Goal: Transaction & Acquisition: Purchase product/service

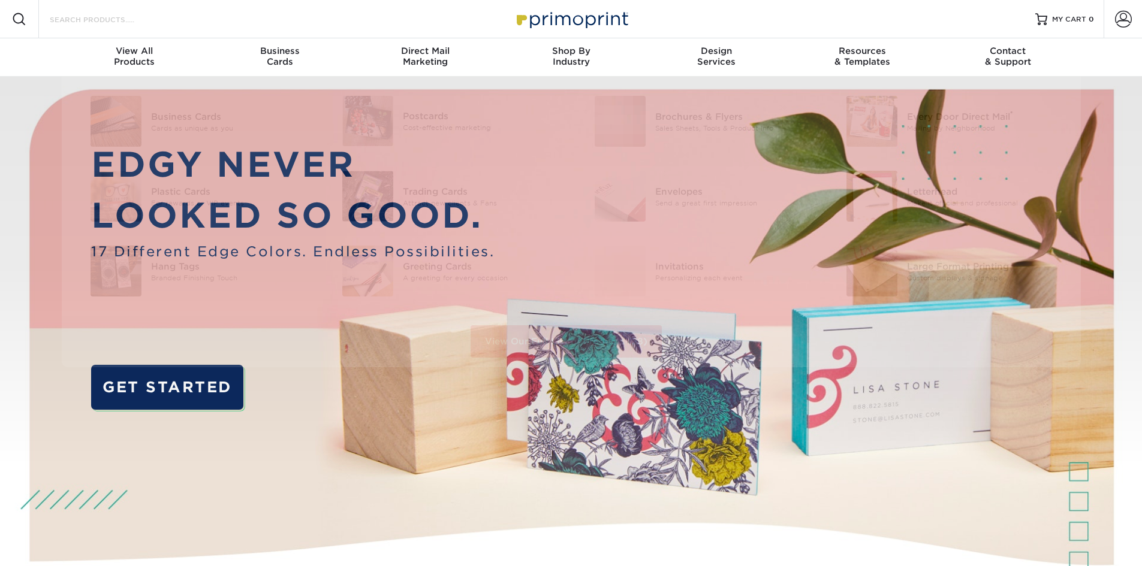
click at [97, 14] on input "Search Products" at bounding box center [107, 19] width 117 height 14
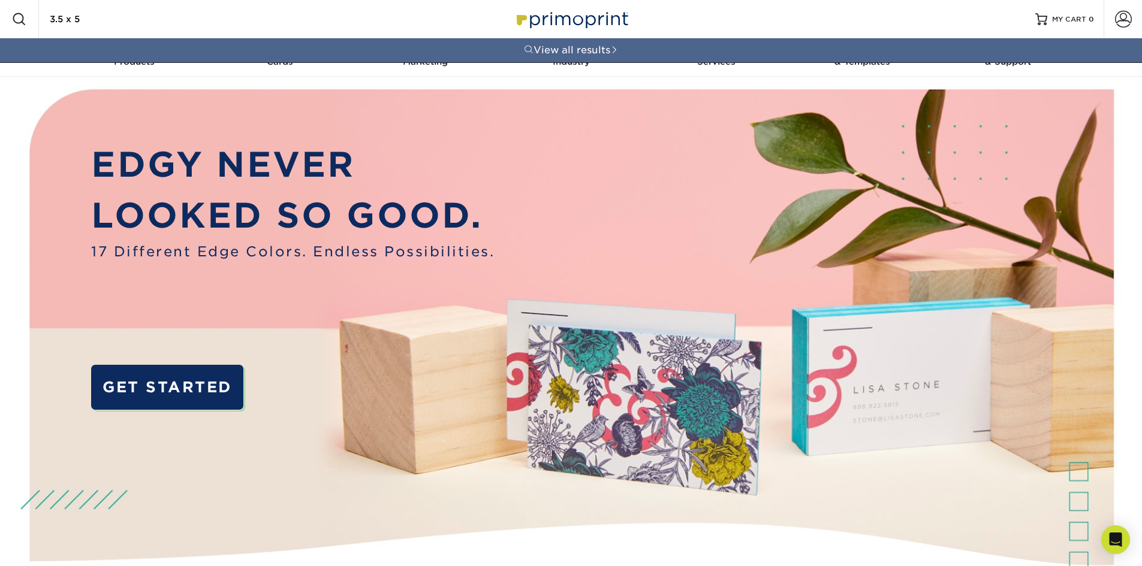
type input "3.5 x 5"
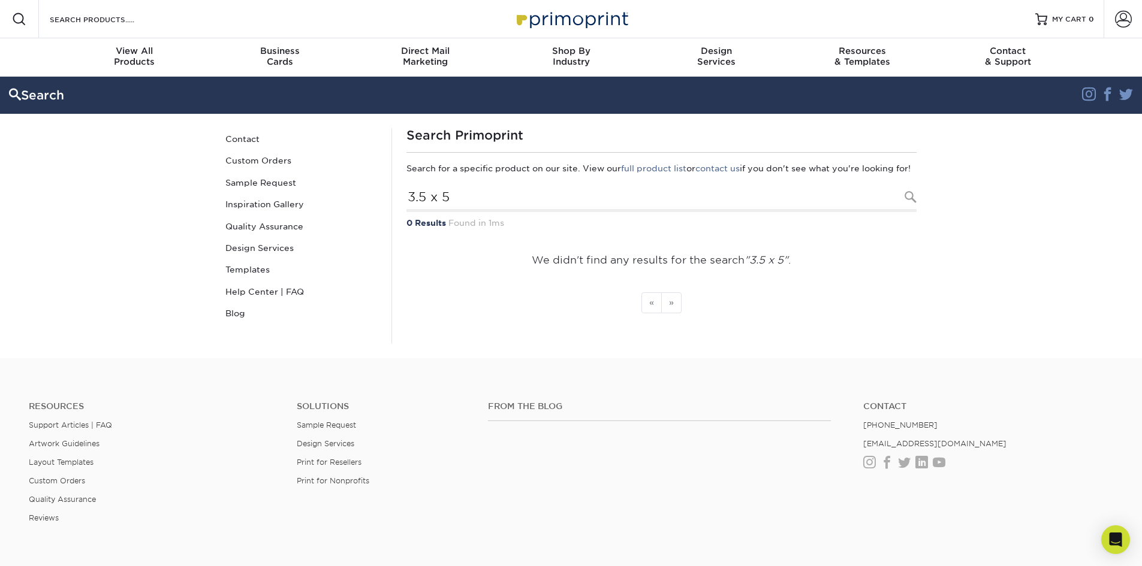
click at [194, 17] on div "Resources Menu Search Products Account SIGN IN CREATE AN ACCOUNT forgot passwor…" at bounding box center [571, 19] width 1142 height 38
click at [93, 20] on input "Search Products" at bounding box center [107, 19] width 117 height 14
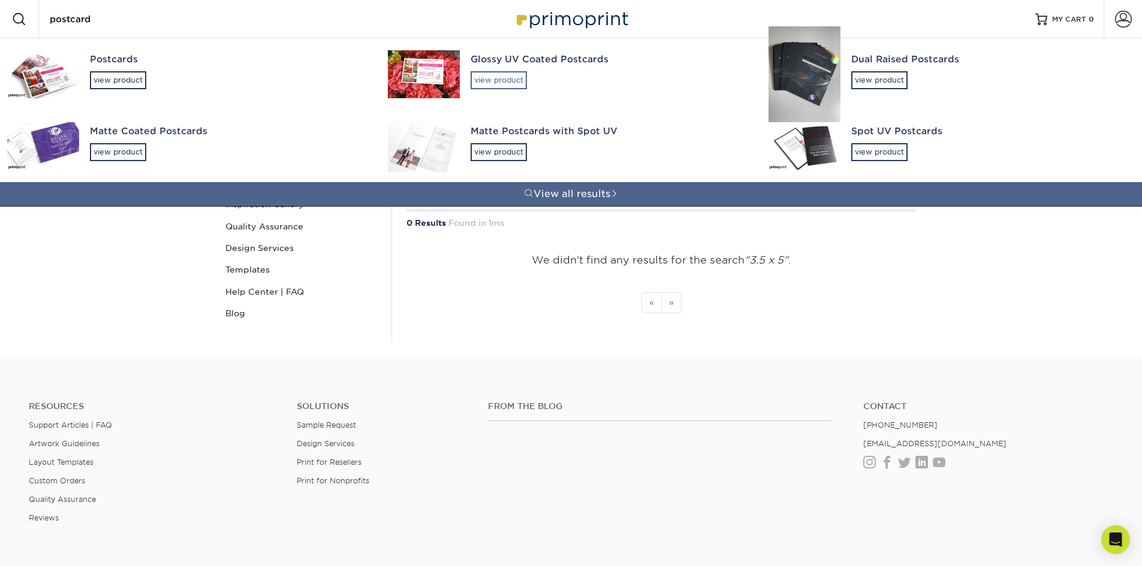
type input "postcard"
click at [514, 76] on div "view product" at bounding box center [499, 80] width 56 height 18
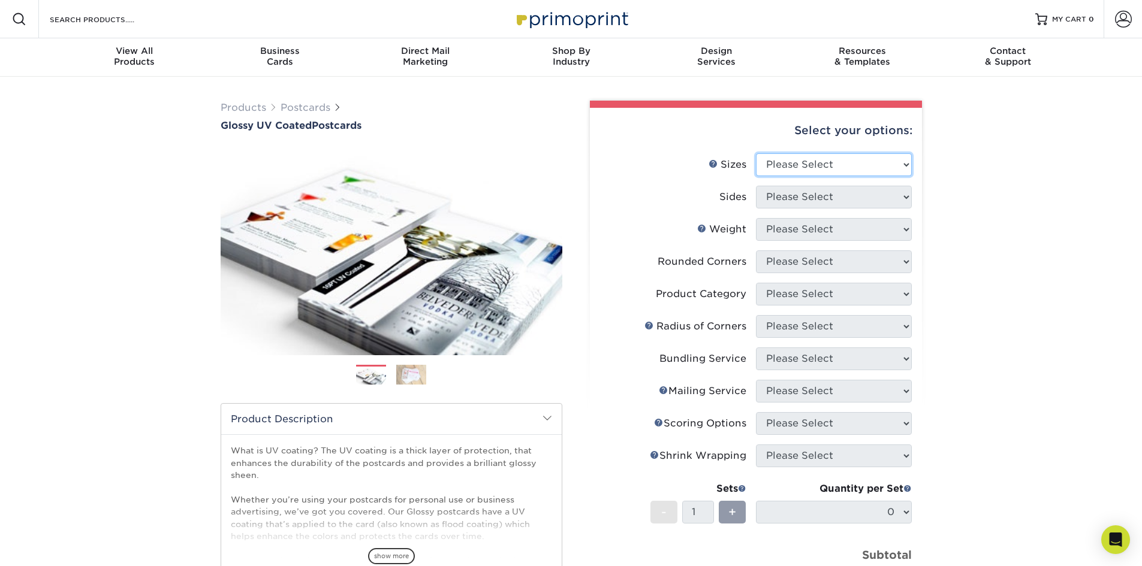
click at [818, 165] on select "Please Select 1.5" x 7" 2" x 4" 2" x 6" 2" x 7" 2" x 8" 2.12" x 5.5" 2.12" x 5.…" at bounding box center [834, 164] width 156 height 23
select select "3.50x3.50"
click at [756, 153] on select "Please Select 1.5" x 7" 2" x 4" 2" x 6" 2" x 7" 2" x 8" 2.12" x 5.5" 2.12" x 5.…" at bounding box center [834, 164] width 156 height 23
click at [787, 199] on select "Please Select Print Both Sides Print Front Only" at bounding box center [834, 197] width 156 height 23
select select "13abbda7-1d64-4f25-8bb2-c179b224825d"
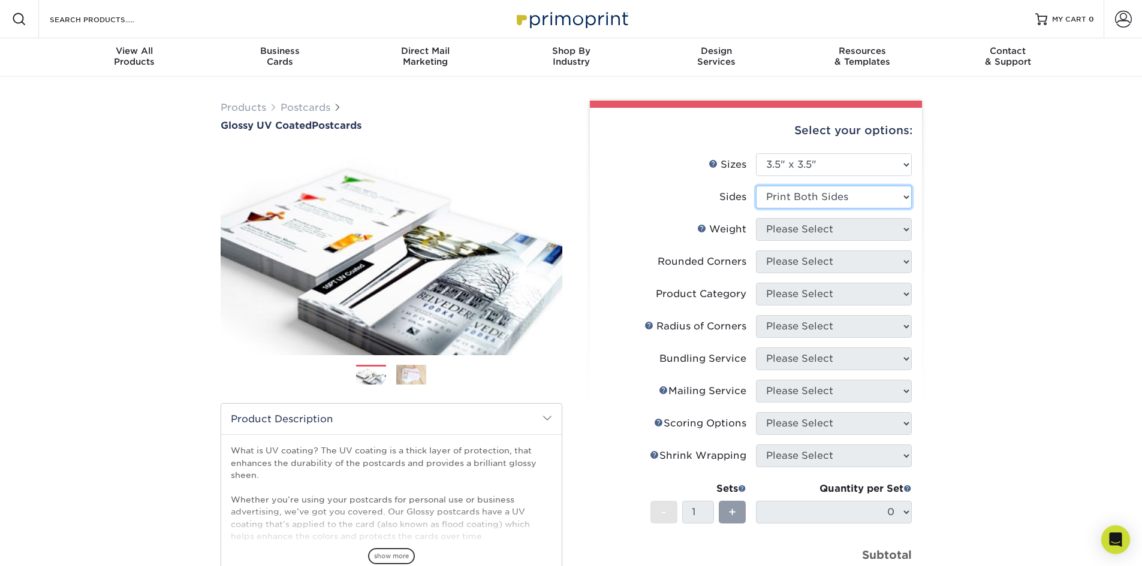
click at [756, 186] on select "Please Select Print Both Sides Print Front Only" at bounding box center [834, 197] width 156 height 23
click at [792, 231] on select "Please Select 16PT 14PT" at bounding box center [834, 229] width 156 height 23
select select "16PT"
click at [756, 218] on select "Please Select 16PT 14PT" at bounding box center [834, 229] width 156 height 23
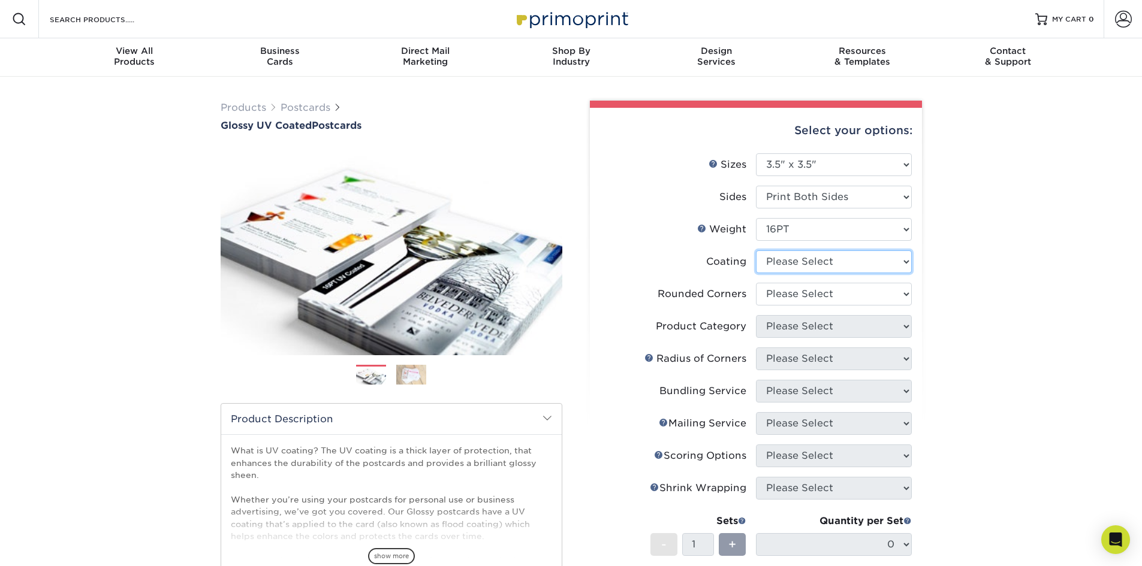
click at [799, 267] on select at bounding box center [834, 262] width 156 height 23
select select "1e8116af-acfc-44b1-83dc-8181aa338834"
click at [756, 251] on select at bounding box center [834, 262] width 156 height 23
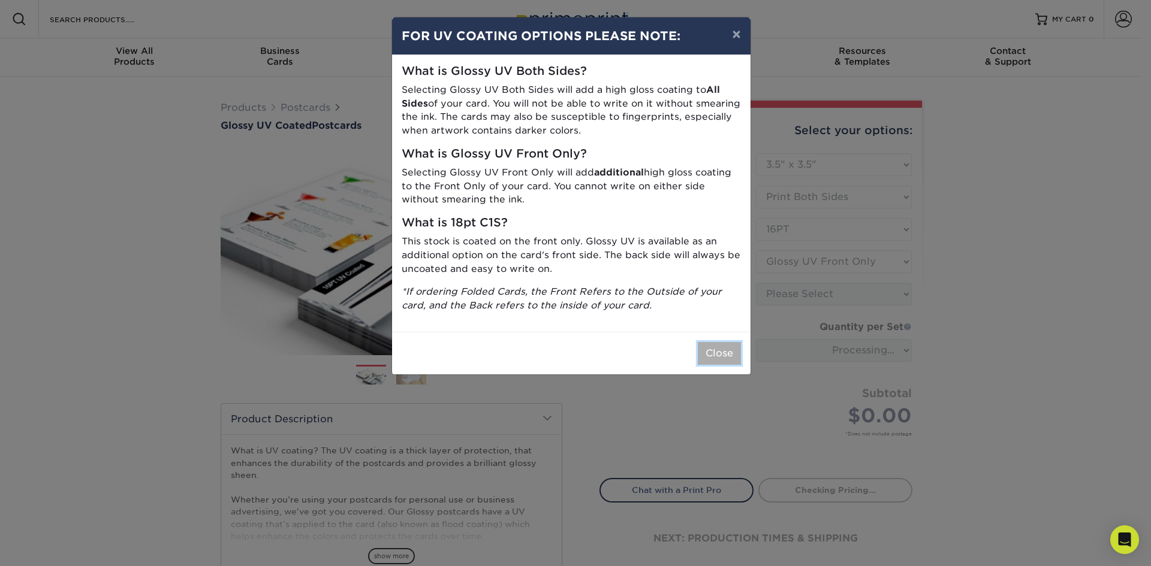
click at [716, 351] on button "Close" at bounding box center [719, 353] width 43 height 23
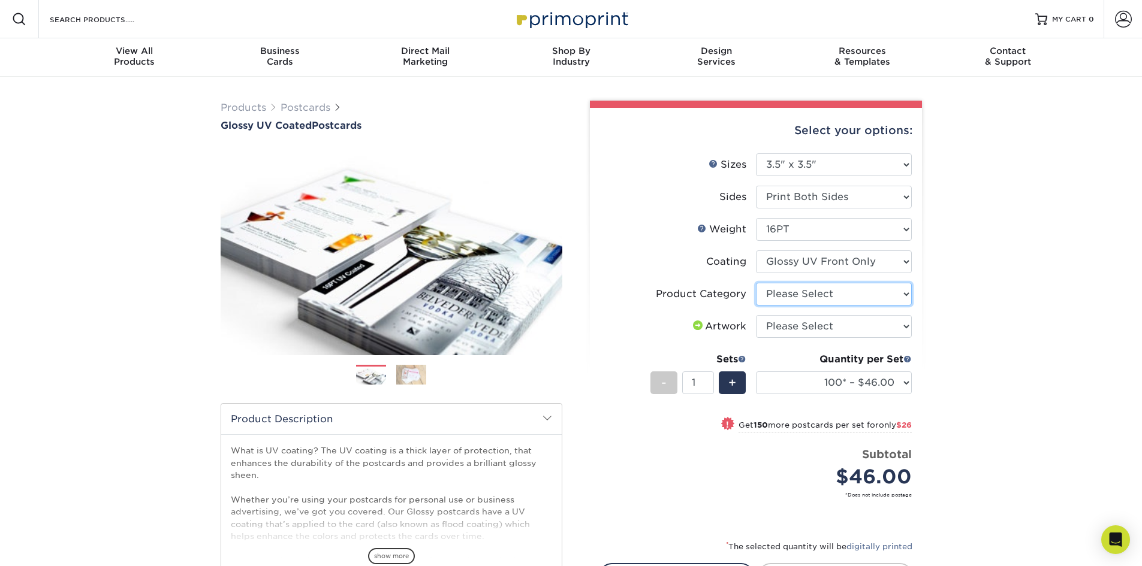
click at [795, 290] on select "Please Select Postcards" at bounding box center [834, 294] width 156 height 23
select select "9b7272e0-d6c8-4c3c-8e97-d3a1bcdab858"
click at [756, 283] on select "Please Select Postcards" at bounding box center [834, 294] width 156 height 23
click at [786, 329] on select "Please Select I will upload files I need a design - $150" at bounding box center [834, 326] width 156 height 23
select select "upload"
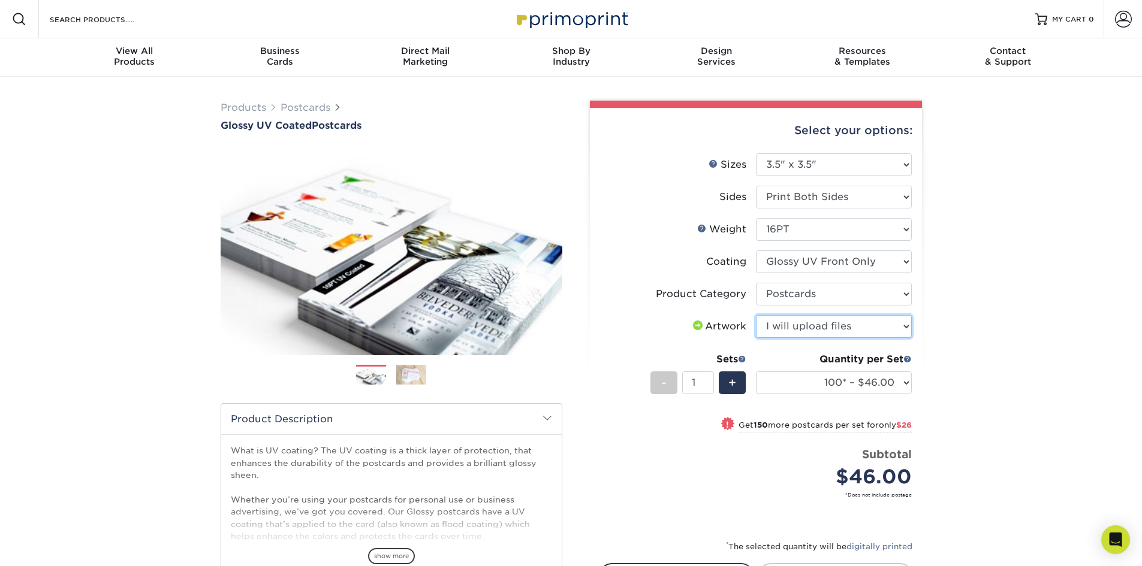
click at [756, 315] on select "Please Select I will upload files I need a design - $150" at bounding box center [834, 326] width 156 height 23
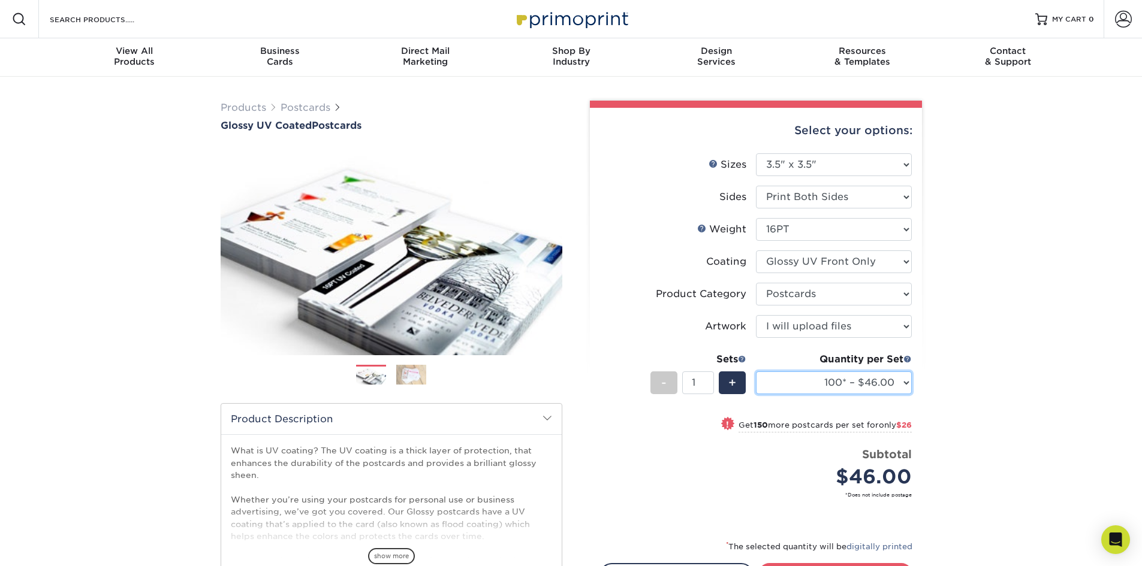
click at [841, 378] on select "100* – $46.00 250* – $72.00 500 – $98.00 1000 – $112.00 2500 – $183.00 5000 – $…" at bounding box center [834, 383] width 156 height 23
select select "1000 – $112.00"
click at [756, 372] on select "100* – $46.00 250* – $72.00 500 – $98.00 1000 – $112.00 2500 – $183.00 5000 – $…" at bounding box center [834, 383] width 156 height 23
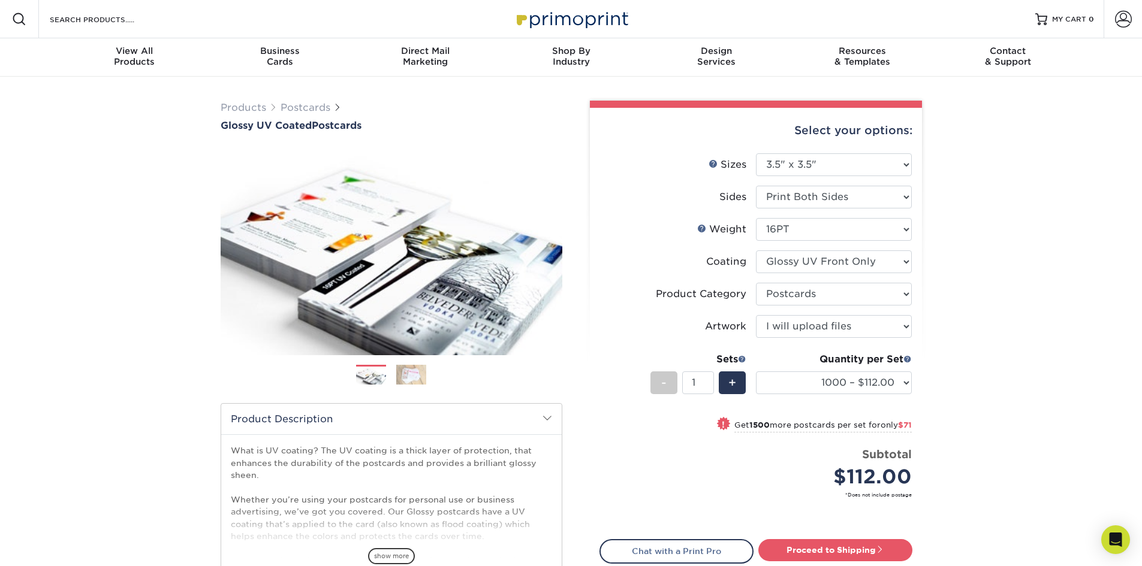
click at [952, 355] on div "Products Postcards Glossy UV Coated Postcards Previous Next show more 25" at bounding box center [571, 381] width 1142 height 609
